Goal: Task Accomplishment & Management: Manage account settings

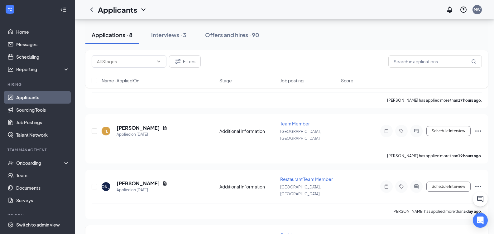
scroll to position [277, 0]
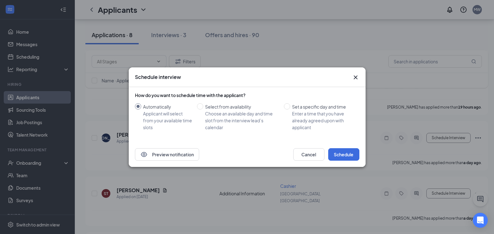
drag, startPoint x: 107, startPoint y: 214, endPoint x: 256, endPoint y: 157, distance: 159.9
click at [253, 157] on div "Preview notification Cancel Schedule" at bounding box center [247, 154] width 225 height 12
click at [284, 107] on input "Set a specific day and time Enter a time that you have already agreed upon with…" at bounding box center [287, 106] width 6 height 6
radio input "true"
radio input "false"
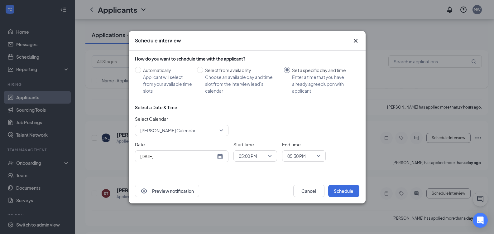
click at [223, 155] on div "[DATE]" at bounding box center [182, 156] width 94 height 12
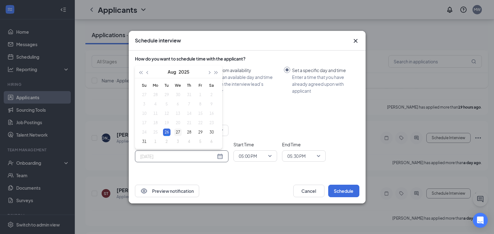
type input "[DATE]"
click at [177, 132] on div "27" at bounding box center [177, 132] width 7 height 7
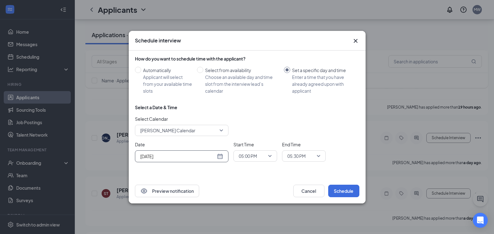
click at [272, 154] on span "05:00 PM" at bounding box center [255, 155] width 33 height 9
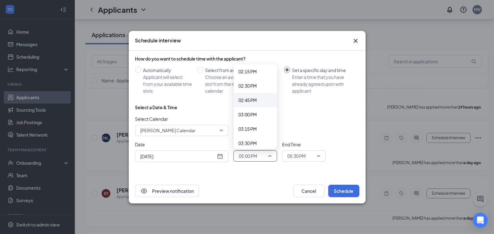
scroll to position [817, 0]
click at [247, 116] on span "03:00 PM" at bounding box center [248, 117] width 18 height 7
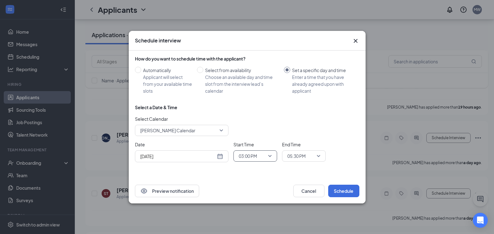
click at [319, 155] on span "05:30 PM" at bounding box center [304, 155] width 33 height 9
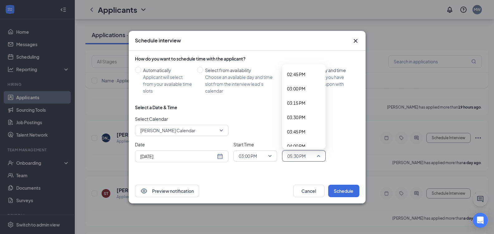
scroll to position [846, 0]
click at [297, 115] on span "03:30 PM" at bounding box center [296, 117] width 18 height 7
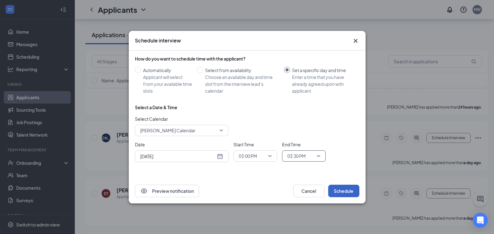
click at [337, 194] on button "Schedule" at bounding box center [343, 191] width 31 height 12
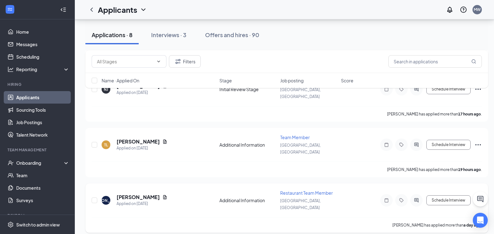
scroll to position [277, 0]
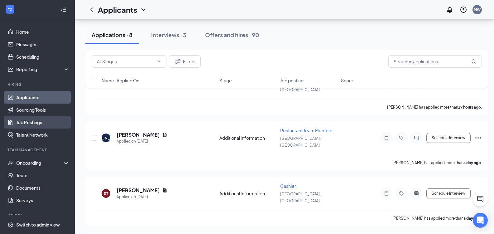
click at [28, 116] on link "Job Postings" at bounding box center [42, 122] width 53 height 12
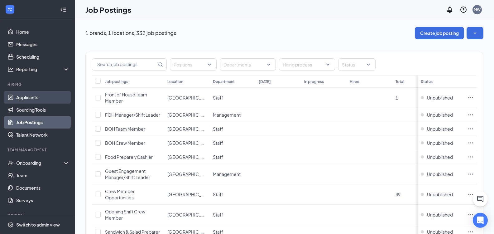
click at [28, 94] on link "Applicants" at bounding box center [42, 97] width 53 height 12
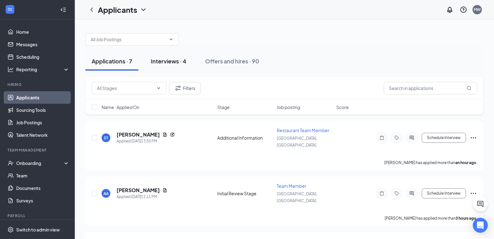
click at [175, 64] on div "Interviews · 4" at bounding box center [169, 61] width 36 height 8
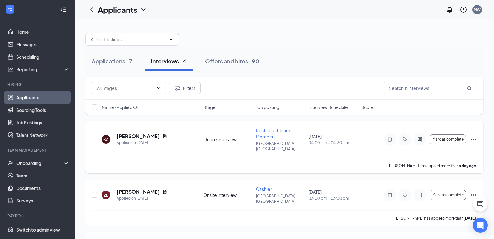
click at [129, 133] on h5 "[PERSON_NAME]" at bounding box center [138, 136] width 43 height 7
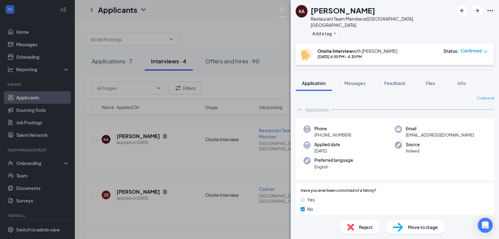
click at [418, 229] on span "Move to stage" at bounding box center [423, 226] width 30 height 7
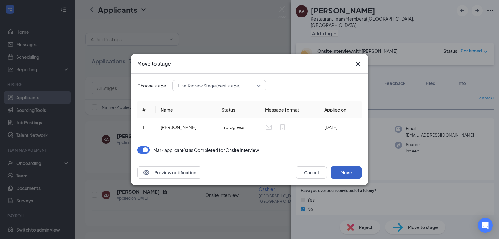
click at [353, 170] on button "Move" at bounding box center [346, 172] width 31 height 12
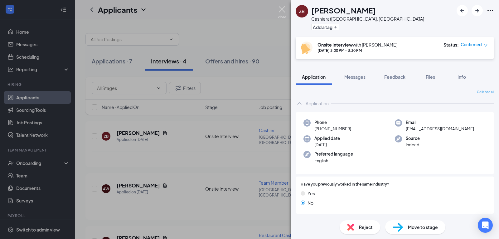
click at [283, 8] on img at bounding box center [282, 12] width 8 height 12
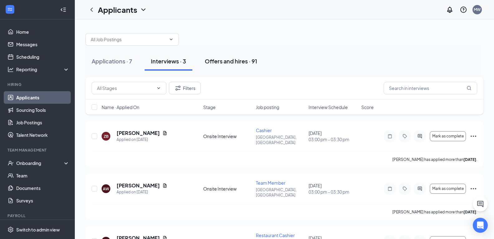
click at [232, 64] on div "Offers and hires · 91" at bounding box center [231, 61] width 52 height 8
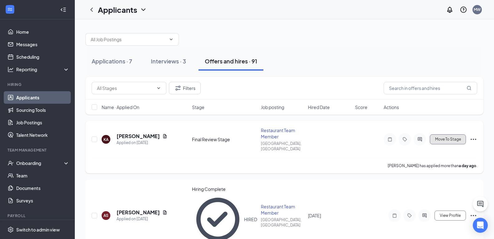
drag, startPoint x: 456, startPoint y: 137, endPoint x: 453, endPoint y: 135, distance: 3.5
click at [455, 137] on span "Move To Stage" at bounding box center [448, 139] width 26 height 4
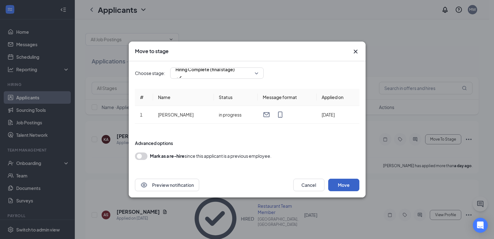
click at [340, 185] on button "Move" at bounding box center [343, 184] width 31 height 12
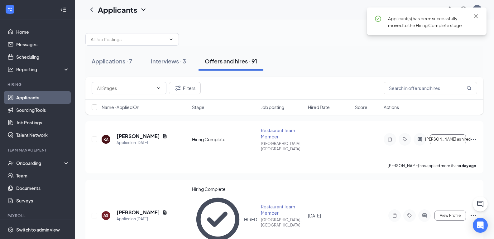
click at [240, 62] on div "Offers and hires · 91" at bounding box center [231, 61] width 52 height 8
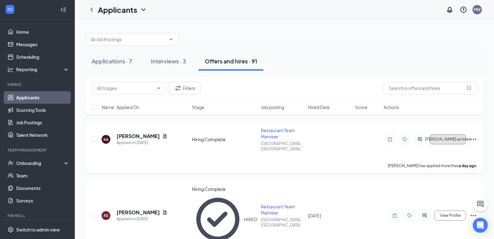
click at [449, 137] on span "[PERSON_NAME] as hired" at bounding box center [448, 139] width 46 height 4
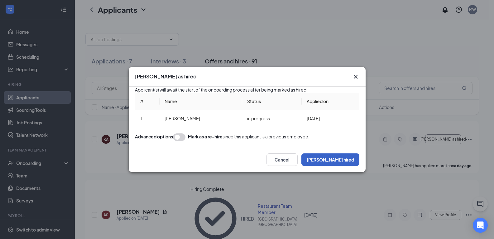
click at [344, 166] on button "[PERSON_NAME] hired" at bounding box center [331, 159] width 58 height 12
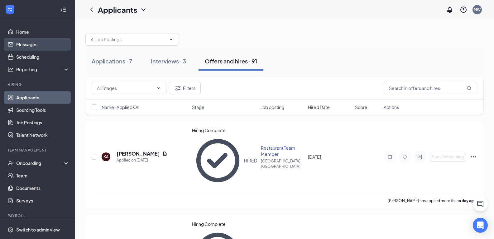
click at [28, 43] on link "Messages" at bounding box center [42, 44] width 53 height 12
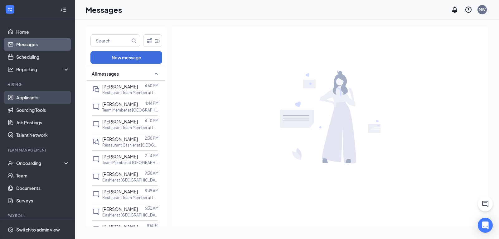
click at [32, 92] on link "Applicants" at bounding box center [42, 97] width 53 height 12
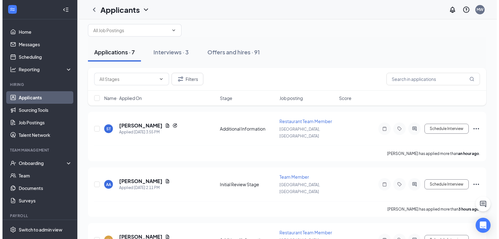
scroll to position [6, 0]
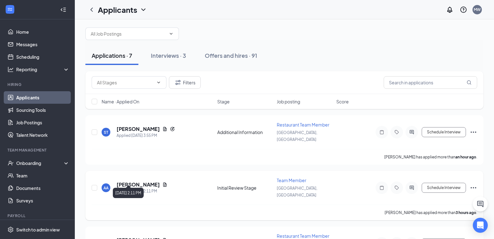
click at [140, 188] on div "Applied [DATE] 2:11 PM" at bounding box center [142, 191] width 51 height 6
click at [138, 181] on h5 "[PERSON_NAME]" at bounding box center [138, 184] width 43 height 7
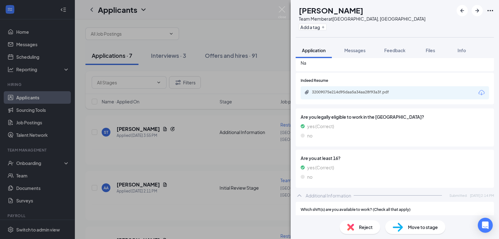
scroll to position [111, 0]
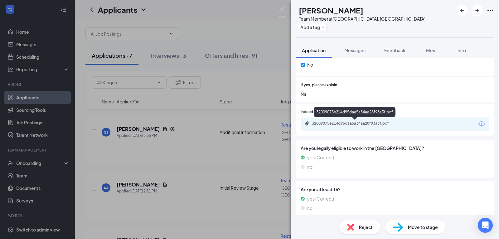
click at [376, 123] on div "32009075e214d95daa5a34aa28f93a3f.pdf" at bounding box center [355, 123] width 87 height 5
click at [357, 230] on div "Reject" at bounding box center [360, 227] width 41 height 14
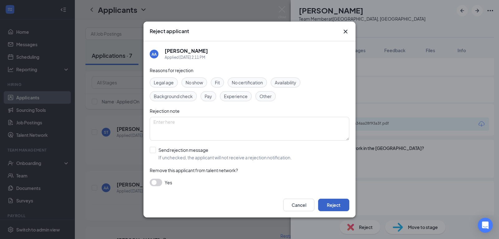
click at [333, 202] on button "Reject" at bounding box center [333, 204] width 31 height 12
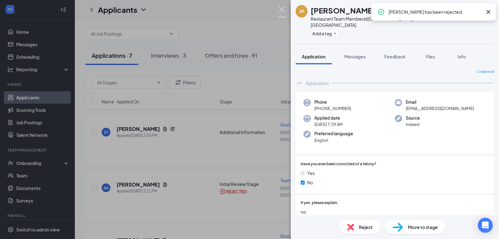
click at [282, 11] on img at bounding box center [282, 12] width 8 height 12
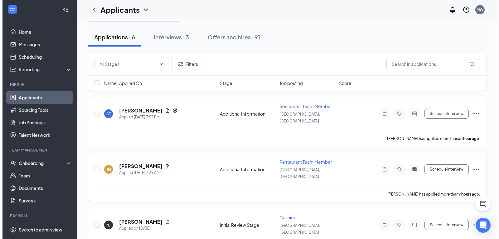
scroll to position [62, 0]
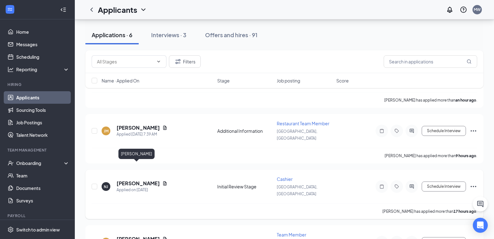
click at [137, 180] on h5 "[PERSON_NAME]" at bounding box center [138, 183] width 43 height 7
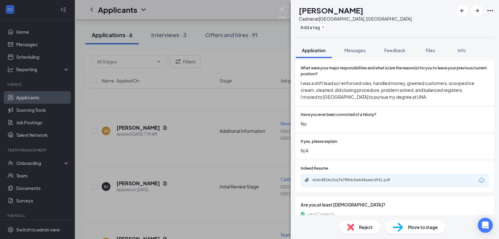
scroll to position [273, 0]
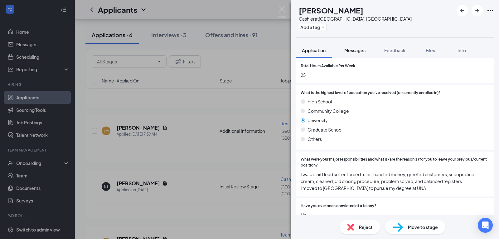
click at [355, 51] on span "Messages" at bounding box center [354, 50] width 21 height 6
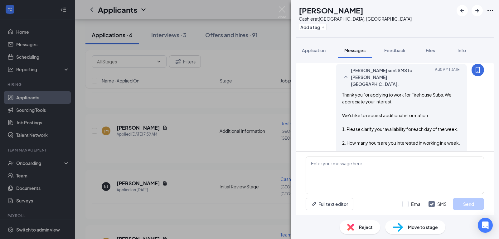
scroll to position [231, 0]
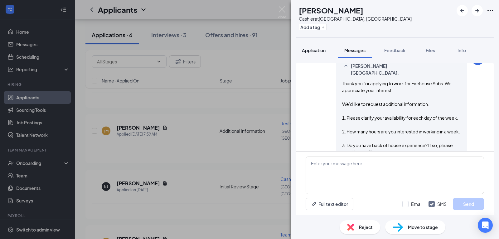
click at [312, 55] on button "Application" at bounding box center [314, 50] width 36 height 16
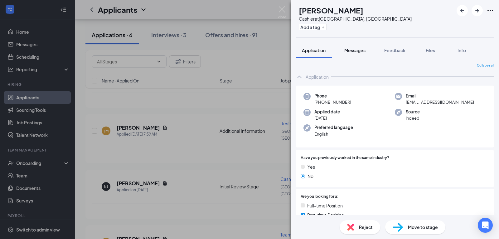
click at [358, 47] on span "Messages" at bounding box center [354, 50] width 21 height 6
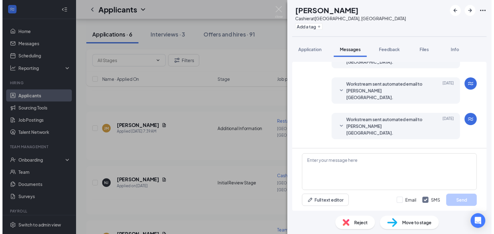
scroll to position [231, 0]
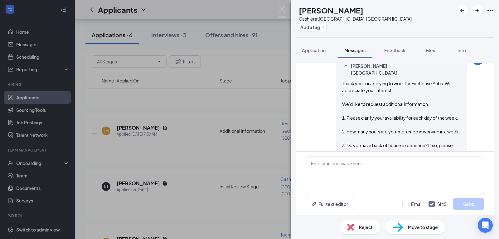
click at [356, 230] on div "Reject" at bounding box center [360, 227] width 41 height 14
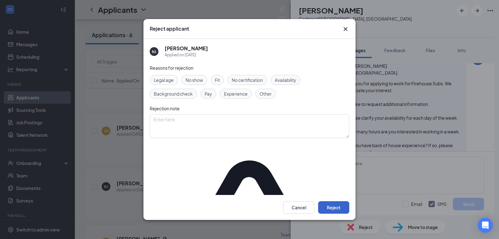
click at [330, 205] on button "Reject" at bounding box center [333, 207] width 31 height 12
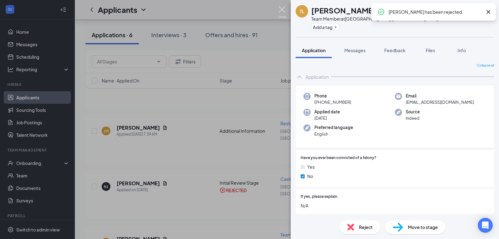
click at [281, 9] on img at bounding box center [282, 12] width 8 height 12
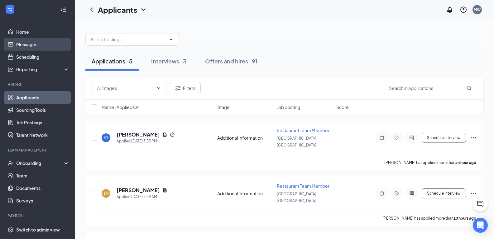
click at [32, 40] on link "Messages" at bounding box center [42, 44] width 53 height 12
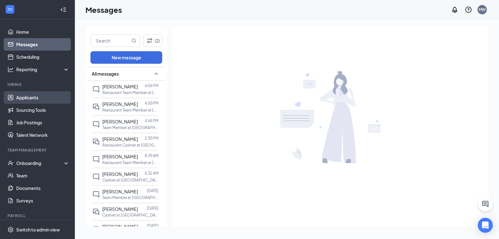
click at [24, 102] on link "Applicants" at bounding box center [42, 97] width 53 height 12
